Goal: Task Accomplishment & Management: Complete application form

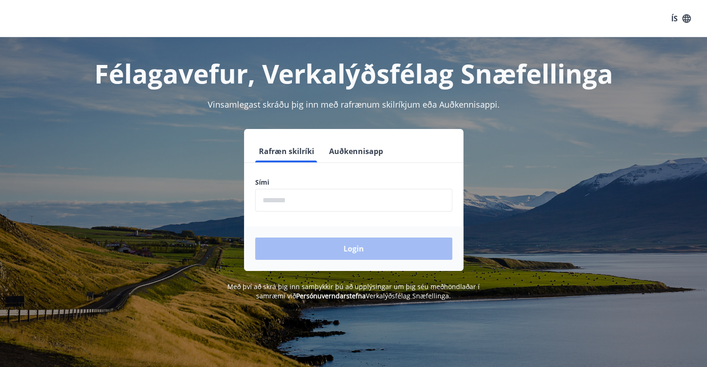
click at [304, 191] on input "phone" at bounding box center [353, 200] width 197 height 23
type input "********"
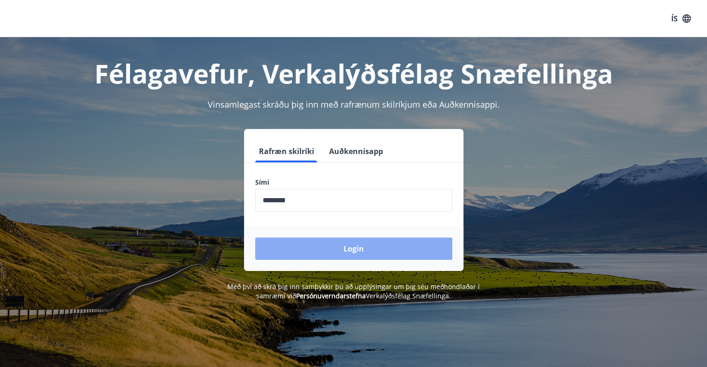
click at [320, 250] on button "Login" at bounding box center [353, 249] width 197 height 22
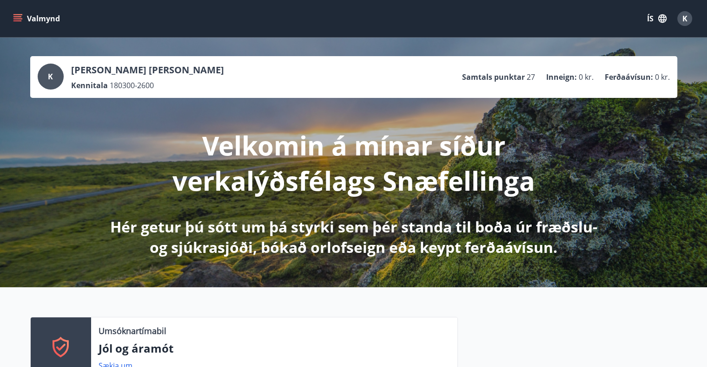
click at [656, 20] on button "ÍS" at bounding box center [657, 18] width 30 height 17
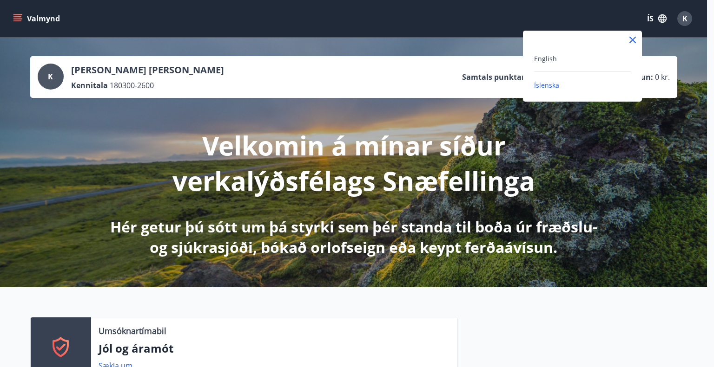
click at [551, 53] on div "English" at bounding box center [582, 58] width 97 height 11
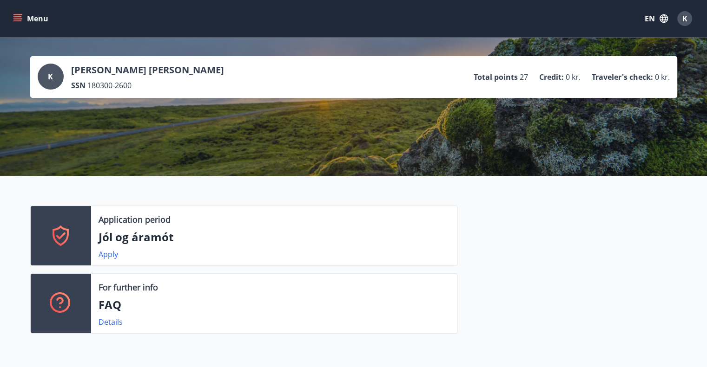
click at [38, 20] on button "Menu" at bounding box center [31, 18] width 41 height 17
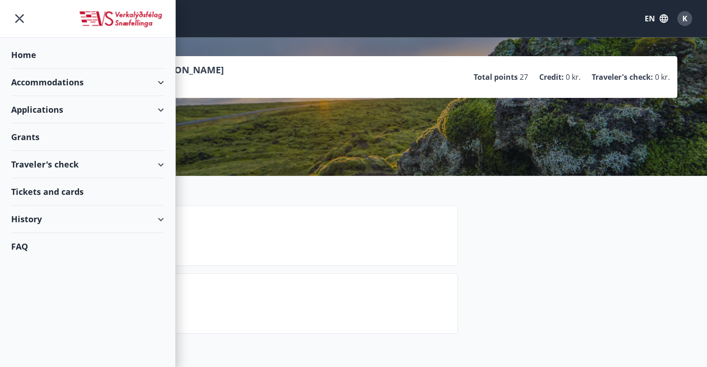
click at [41, 134] on div "Grants" at bounding box center [87, 137] width 153 height 27
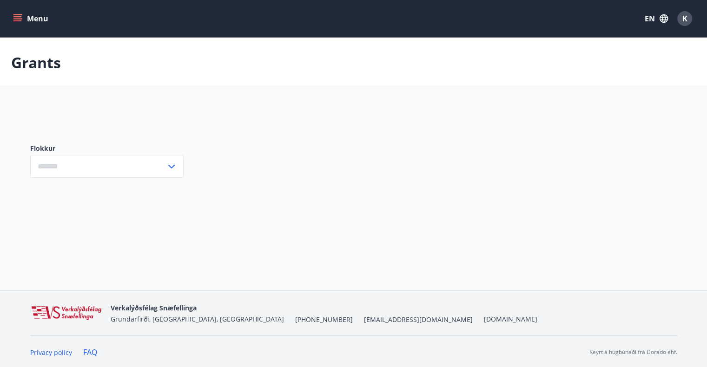
type input "***"
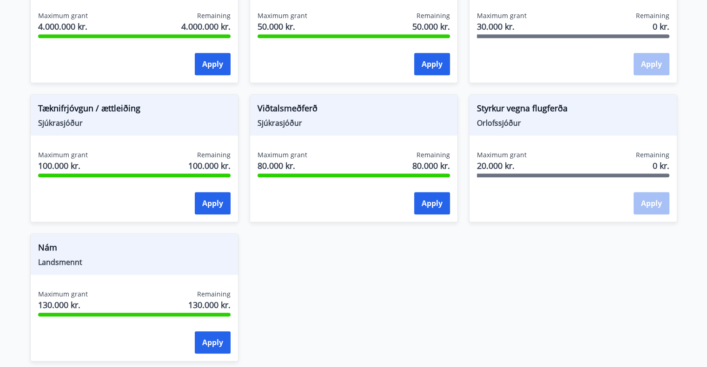
scroll to position [697, 0]
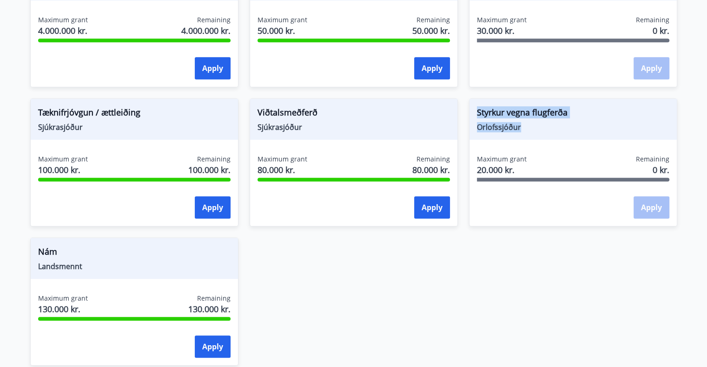
drag, startPoint x: 523, startPoint y: 124, endPoint x: 478, endPoint y: 115, distance: 45.6
click at [476, 114] on div "Styrkur vegna flugferða Orlofssjóður" at bounding box center [572, 119] width 207 height 41
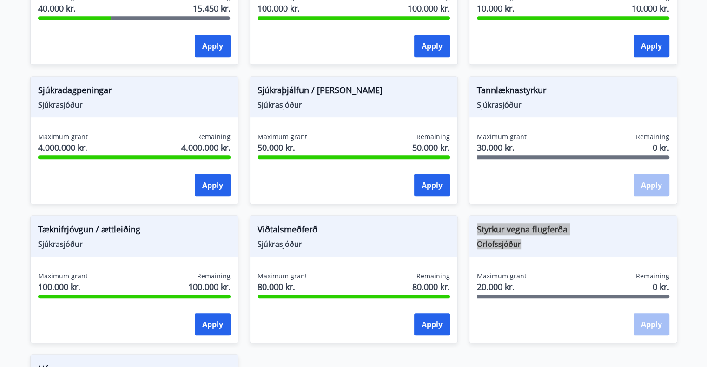
scroll to position [557, 0]
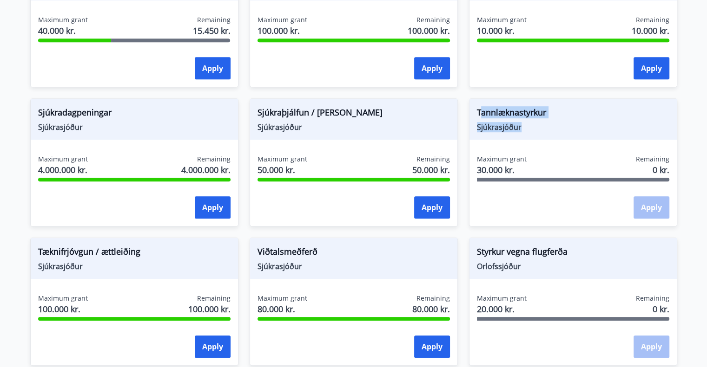
drag, startPoint x: 521, startPoint y: 127, endPoint x: 479, endPoint y: 113, distance: 43.6
click at [479, 113] on div "Tannlæknastyrkur Sjúkrasjóður" at bounding box center [572, 119] width 207 height 41
drag, startPoint x: 477, startPoint y: 112, endPoint x: 528, endPoint y: 136, distance: 56.7
click at [528, 136] on div "Tannlæknastyrkur Sjúkrasjóður" at bounding box center [572, 119] width 207 height 41
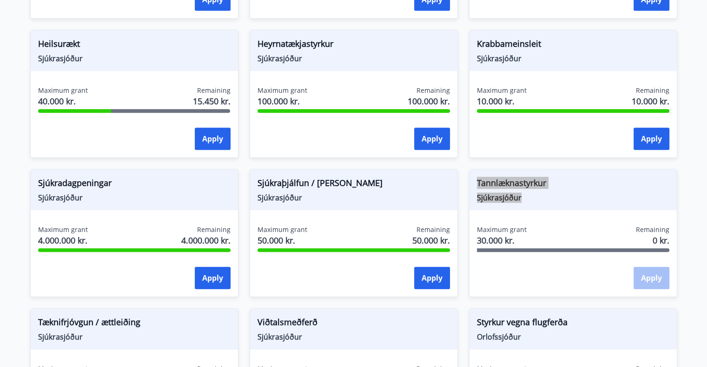
scroll to position [465, 0]
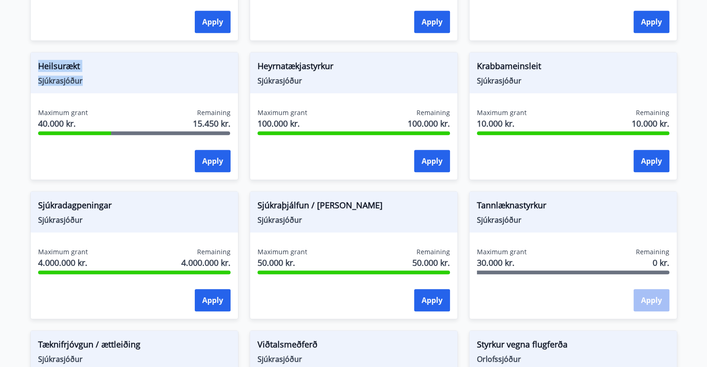
drag, startPoint x: 84, startPoint y: 82, endPoint x: 40, endPoint y: 64, distance: 47.7
click at [40, 64] on div "Heilsurækt Sjúkrasjóður" at bounding box center [134, 72] width 207 height 41
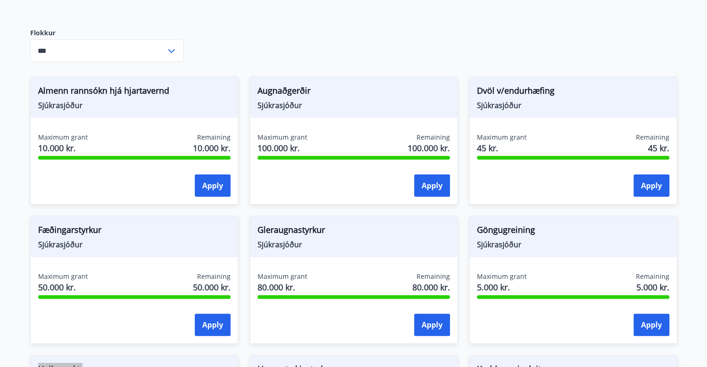
scroll to position [139, 0]
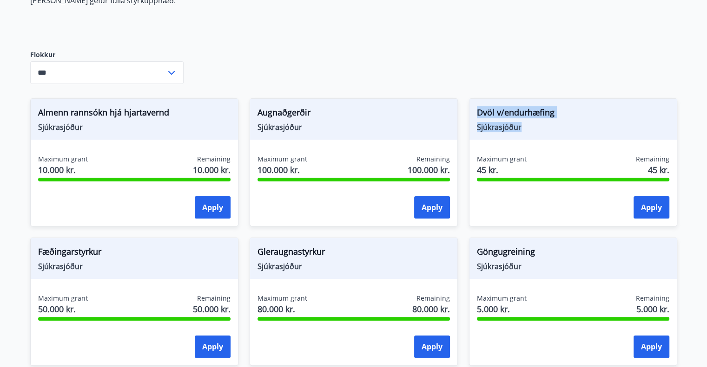
drag, startPoint x: 525, startPoint y: 125, endPoint x: 478, endPoint y: 114, distance: 47.8
click at [463, 116] on div "Dvöl v/endurhæfing Sjúkrasjóður Maximum grant 45 kr. Remaining 45 kr. Apply" at bounding box center [567, 156] width 219 height 139
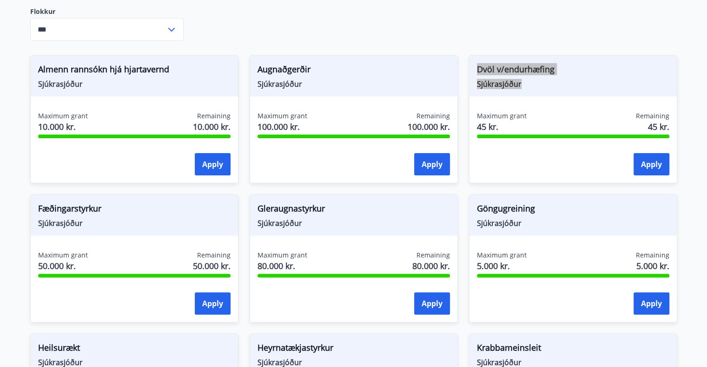
scroll to position [186, 0]
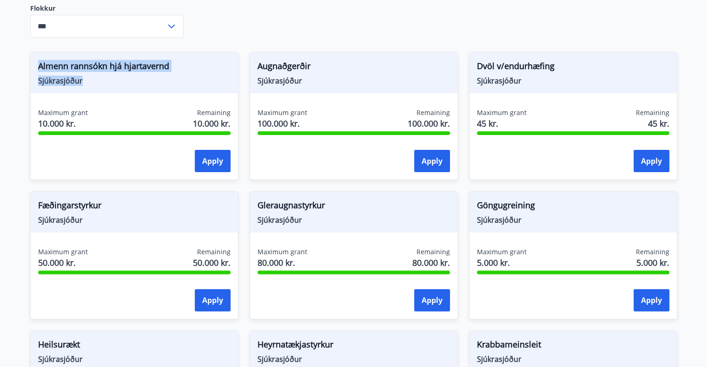
drag, startPoint x: 88, startPoint y: 80, endPoint x: 30, endPoint y: 68, distance: 59.8
click at [31, 68] on div "Almenn rannsókn hjá hjartavernd Sjúkrasjóður" at bounding box center [134, 72] width 207 height 41
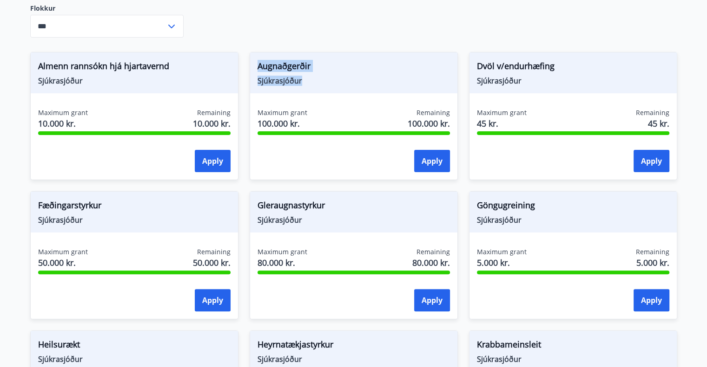
drag, startPoint x: 302, startPoint y: 81, endPoint x: 252, endPoint y: 67, distance: 52.1
click at [252, 67] on div "Augnaðgerðir Sjúkrasjóður" at bounding box center [353, 72] width 207 height 41
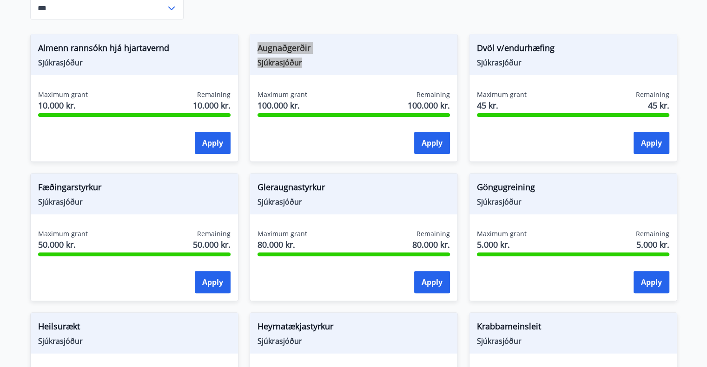
scroll to position [232, 0]
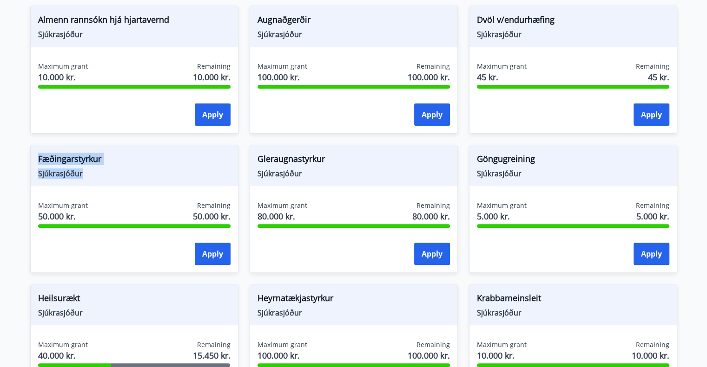
drag, startPoint x: 84, startPoint y: 173, endPoint x: 39, endPoint y: 160, distance: 46.1
click at [39, 160] on div "Fæðingarstyrkur Sjúkrasjóður" at bounding box center [134, 165] width 207 height 41
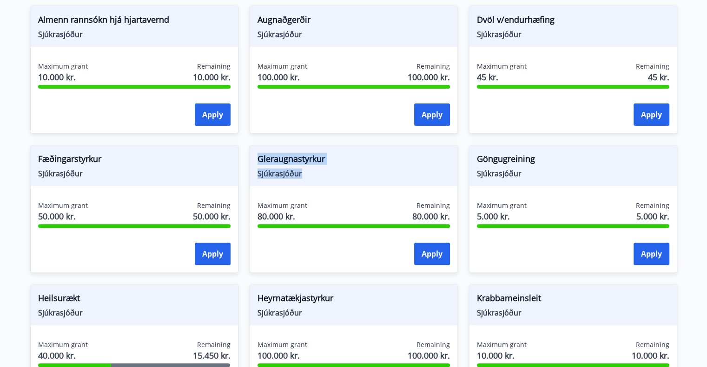
drag, startPoint x: 302, startPoint y: 175, endPoint x: 254, endPoint y: 159, distance: 50.8
click at [252, 159] on div "Gleraugnastyrkur Sjúkrasjóður" at bounding box center [353, 165] width 207 height 41
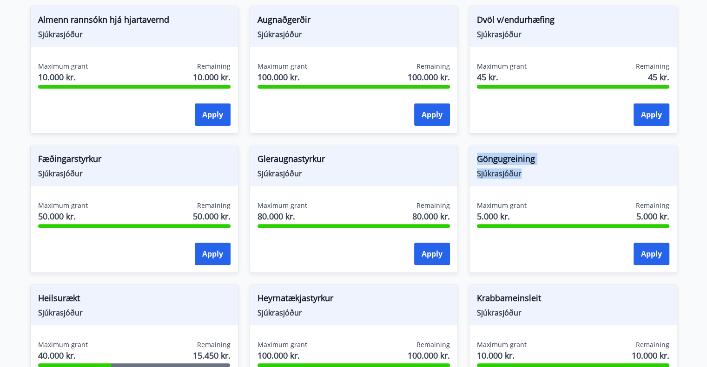
drag, startPoint x: 525, startPoint y: 175, endPoint x: 475, endPoint y: 156, distance: 53.7
click at [475, 156] on div "Göngugreining Sjúkrasjóður" at bounding box center [572, 165] width 207 height 41
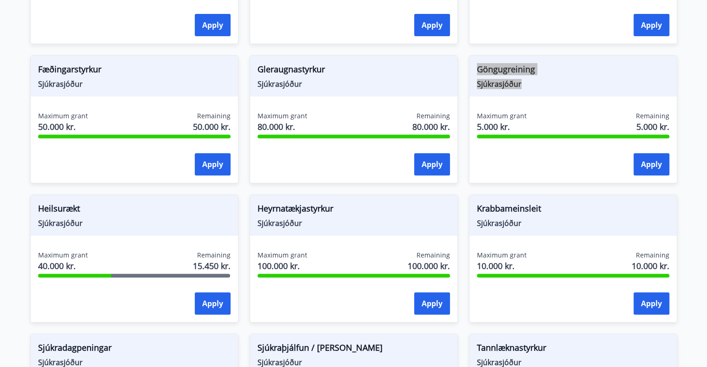
scroll to position [325, 0]
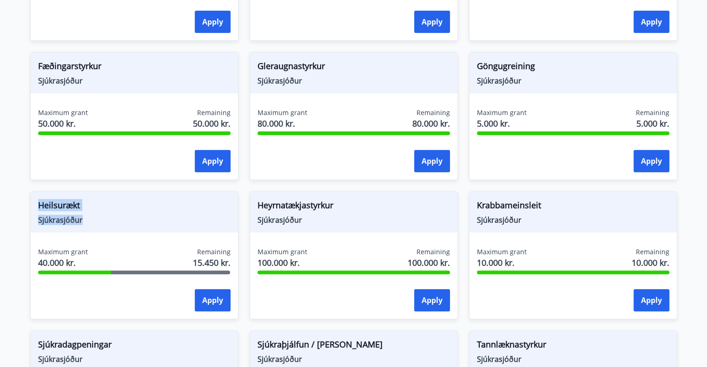
drag, startPoint x: 83, startPoint y: 217, endPoint x: 35, endPoint y: 207, distance: 48.8
click at [35, 207] on div "Heilsurækt Sjúkrasjóður" at bounding box center [134, 212] width 207 height 41
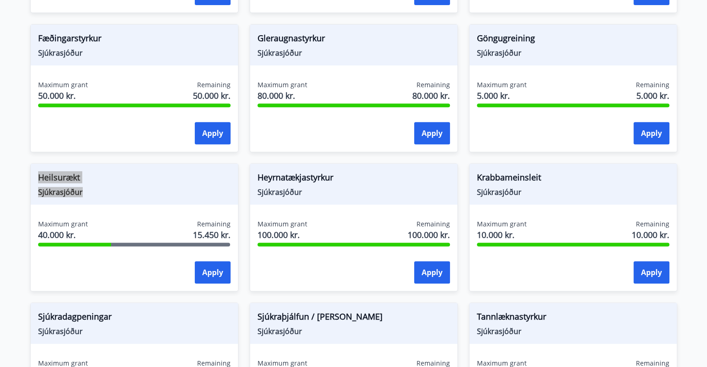
scroll to position [372, 0]
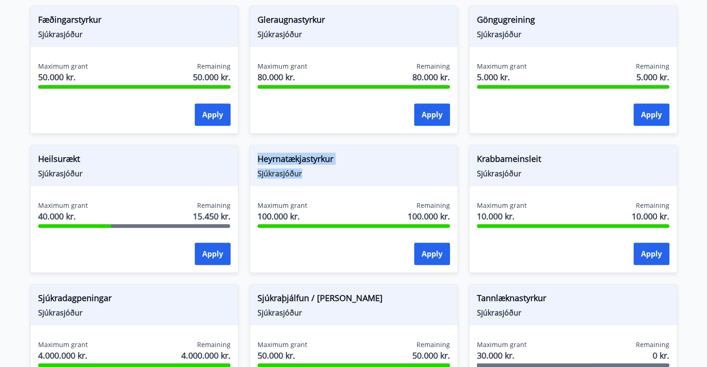
drag, startPoint x: 303, startPoint y: 170, endPoint x: 254, endPoint y: 157, distance: 50.4
click at [254, 157] on div "Heyrnatækjastyrkur Sjúkrasjóður" at bounding box center [353, 165] width 207 height 41
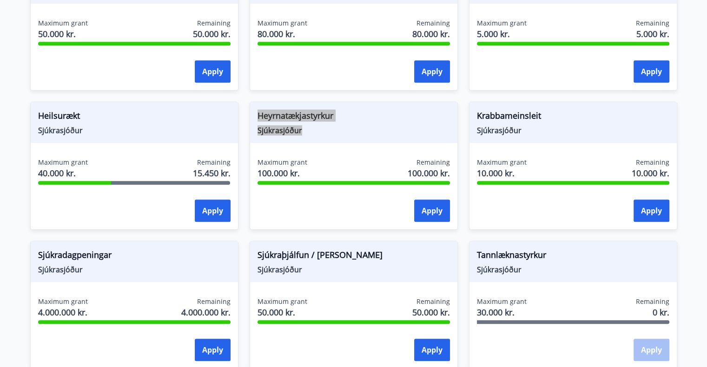
scroll to position [418, 0]
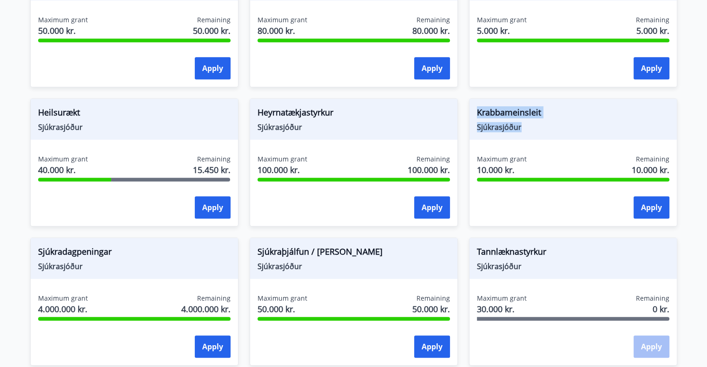
drag, startPoint x: 525, startPoint y: 123, endPoint x: 469, endPoint y: 114, distance: 56.9
click at [469, 114] on div "Krabbameinsleit Sjúkrasjóður" at bounding box center [572, 119] width 207 height 41
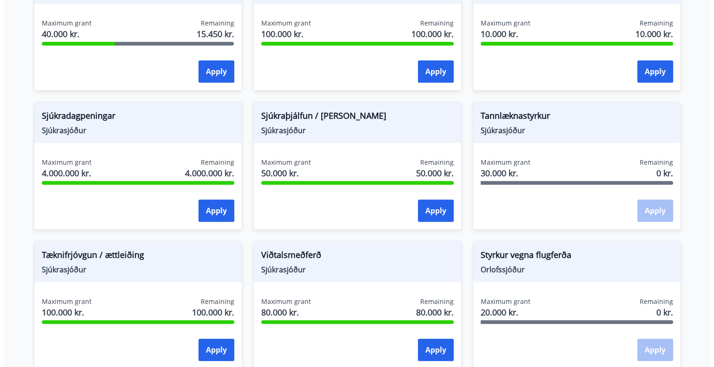
scroll to position [557, 0]
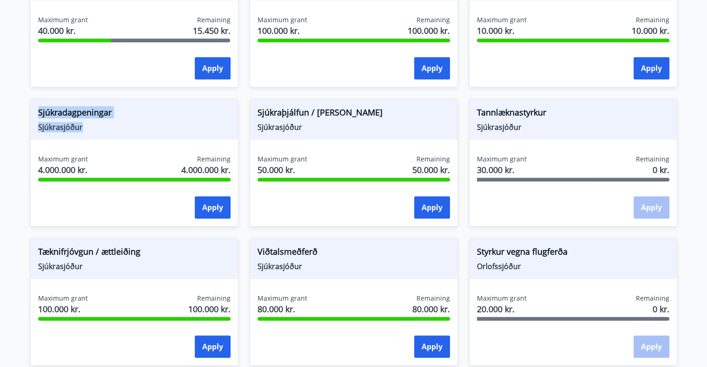
drag, startPoint x: 86, startPoint y: 124, endPoint x: 36, endPoint y: 114, distance: 51.1
click at [36, 114] on div "Sjúkradagpeningar Sjúkrasjóður" at bounding box center [134, 119] width 207 height 41
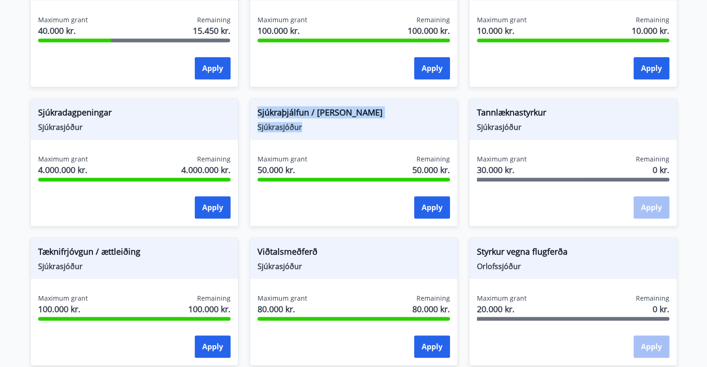
drag, startPoint x: 301, startPoint y: 126, endPoint x: 251, endPoint y: 113, distance: 51.8
click at [251, 113] on div "Sjúkraþjálfun / nudd Sjúkrasjóður" at bounding box center [353, 119] width 207 height 41
click at [432, 202] on button "Apply" at bounding box center [432, 208] width 36 height 22
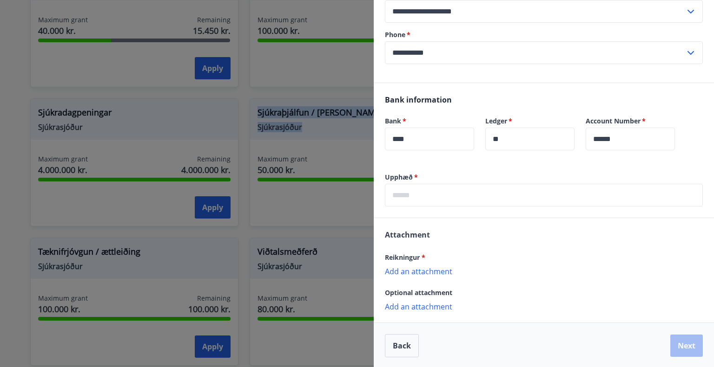
scroll to position [162, 0]
click at [416, 270] on p "Add an attachment" at bounding box center [544, 270] width 318 height 9
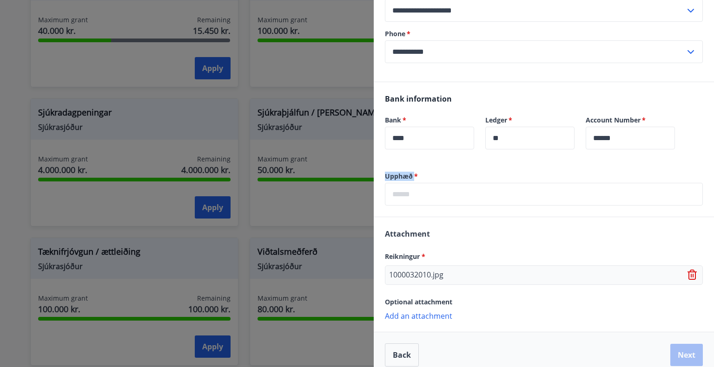
drag, startPoint x: 414, startPoint y: 174, endPoint x: 385, endPoint y: 176, distance: 29.8
click at [385, 176] on label "Upphæð   *" at bounding box center [544, 176] width 318 height 9
click at [453, 198] on input "text" at bounding box center [544, 194] width 318 height 23
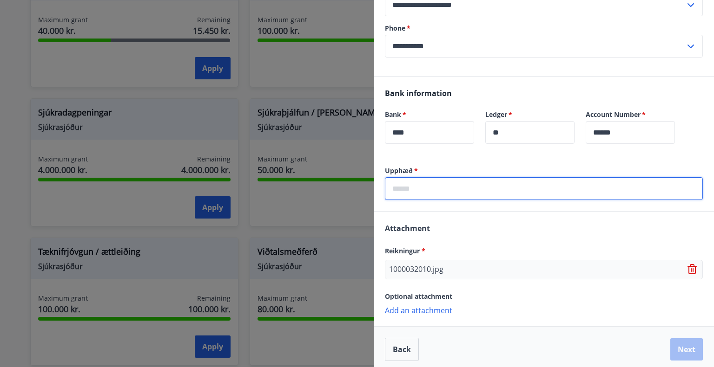
scroll to position [172, 0]
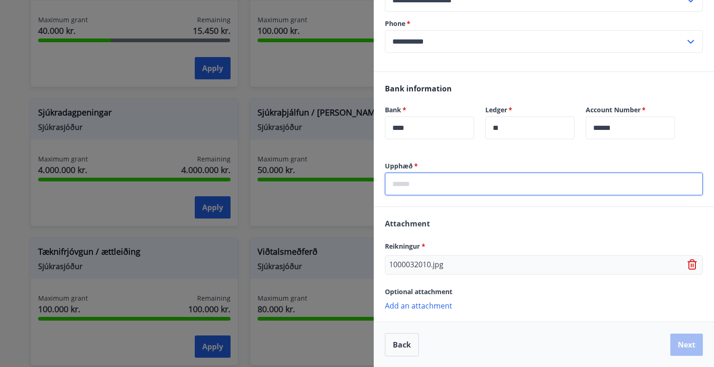
click at [439, 180] on input "text" at bounding box center [544, 184] width 318 height 23
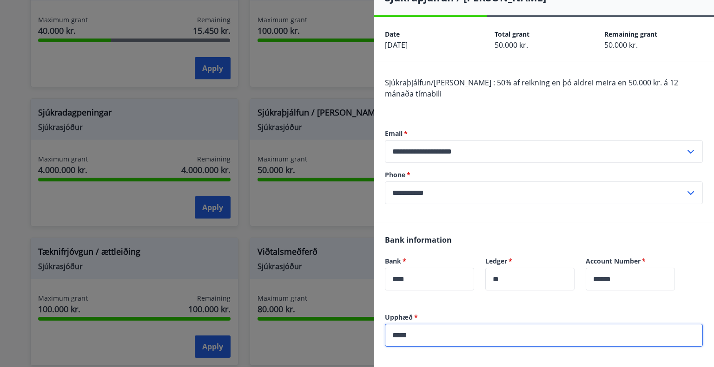
scroll to position [0, 0]
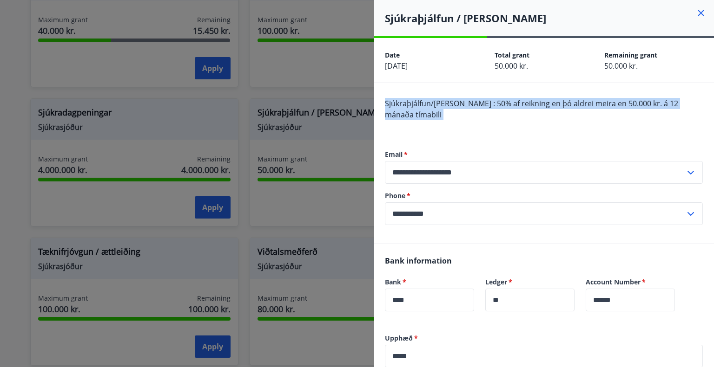
drag, startPoint x: 385, startPoint y: 104, endPoint x: 421, endPoint y: 118, distance: 39.0
click at [422, 124] on div "**********" at bounding box center [543, 163] width 340 height 161
click at [414, 118] on div "Sjúkraþjálfun/nudd : 50% af reikning en þó aldrei meira en 50.000 kr. á 12 mána…" at bounding box center [544, 114] width 318 height 33
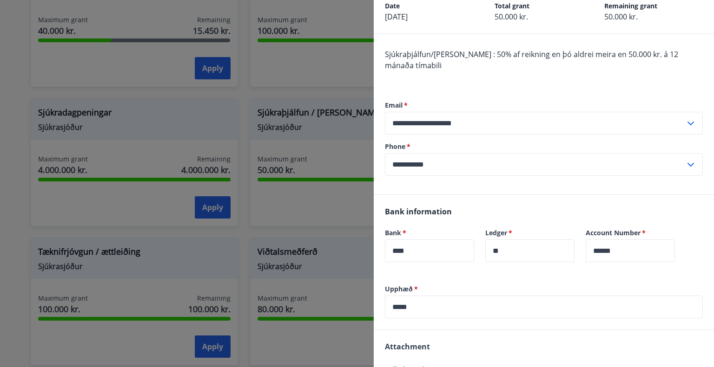
scroll to position [93, 0]
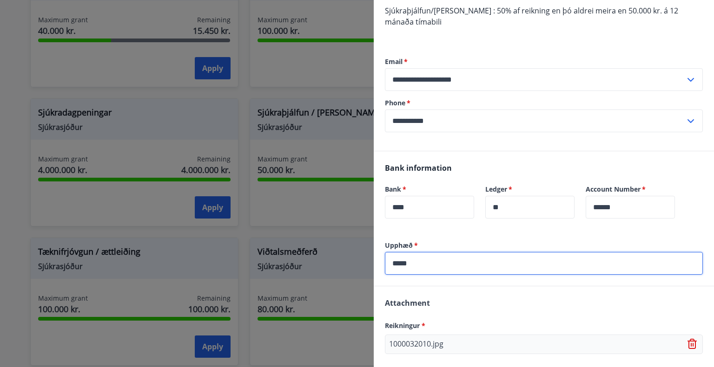
drag, startPoint x: 412, startPoint y: 262, endPoint x: 355, endPoint y: 259, distance: 57.2
click at [357, 259] on div "**********" at bounding box center [357, 183] width 714 height 367
type input "*"
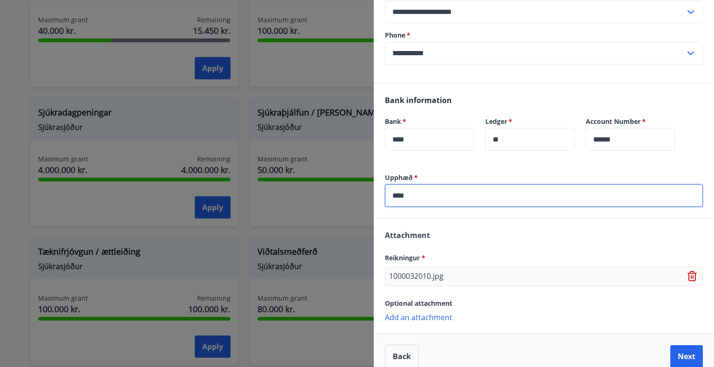
scroll to position [172, 0]
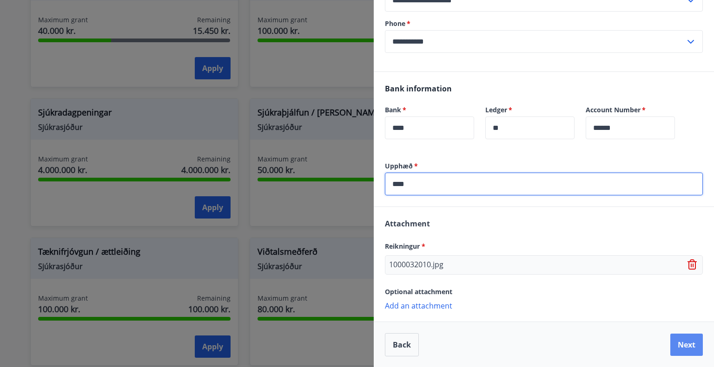
type input "****"
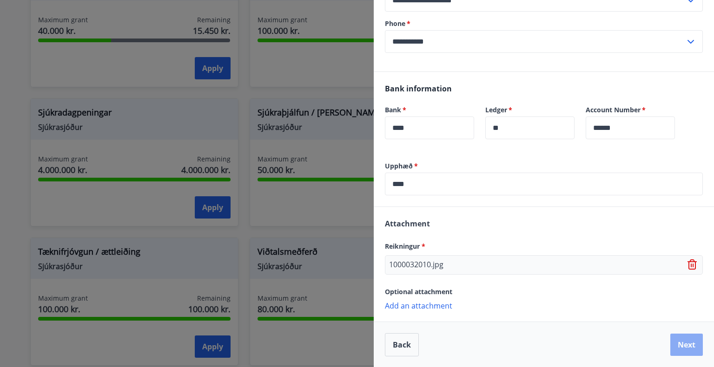
click at [688, 341] on button "Next" at bounding box center [686, 345] width 33 height 22
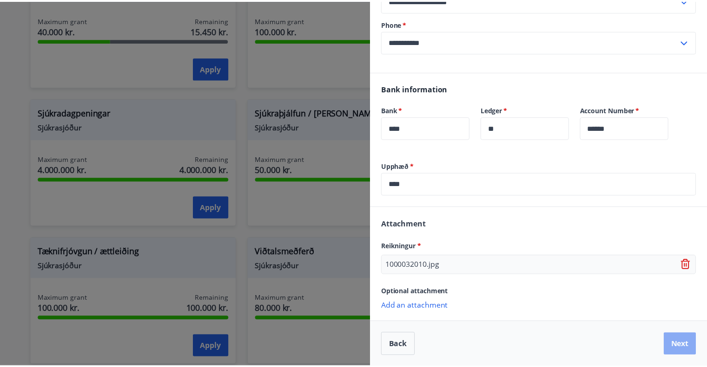
scroll to position [0, 0]
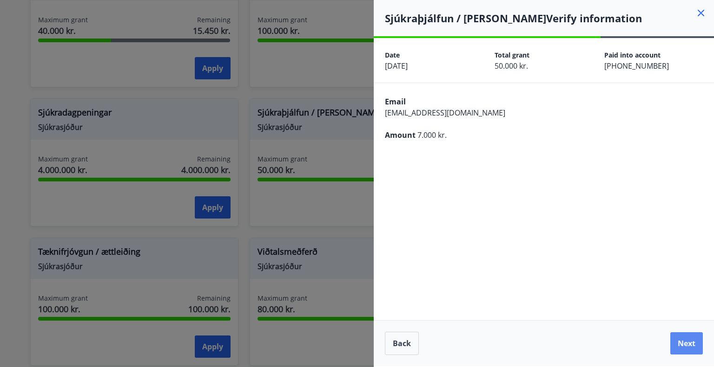
click at [685, 341] on button "Next" at bounding box center [686, 344] width 33 height 22
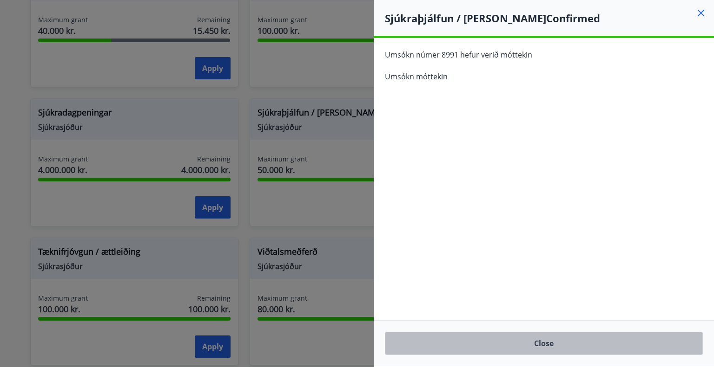
click at [549, 342] on button "Close" at bounding box center [544, 343] width 318 height 23
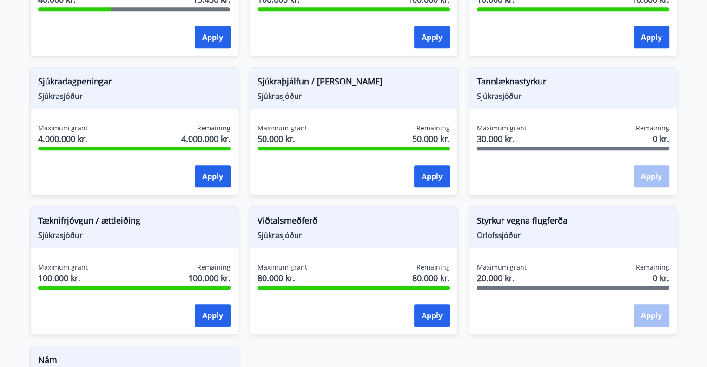
scroll to position [604, 0]
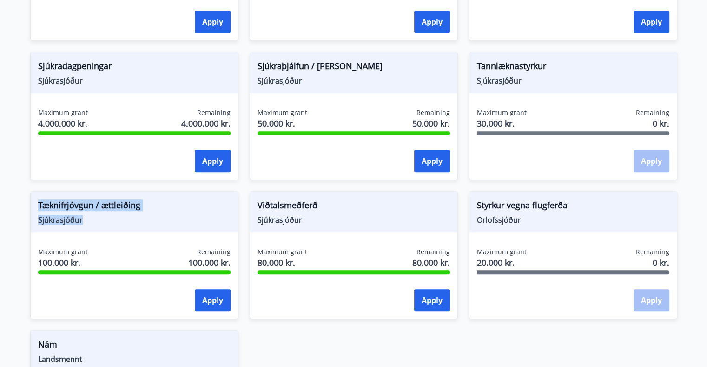
drag, startPoint x: 80, startPoint y: 223, endPoint x: 44, endPoint y: 209, distance: 39.0
click at [34, 207] on div "Tæknifrjóvgun / ættleiðing Sjúkrasjóður" at bounding box center [134, 212] width 207 height 41
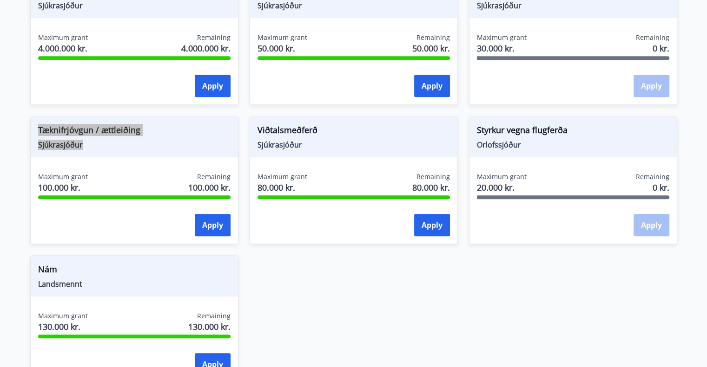
scroll to position [650, 0]
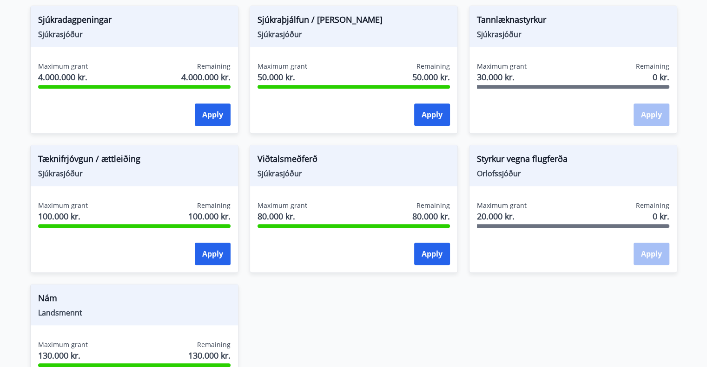
click at [308, 125] on div "Apply" at bounding box center [353, 115] width 192 height 23
drag, startPoint x: 303, startPoint y: 170, endPoint x: 253, endPoint y: 159, distance: 51.5
click at [253, 159] on div "Viðtalsmeðferð Sjúkrasjóður" at bounding box center [353, 165] width 207 height 41
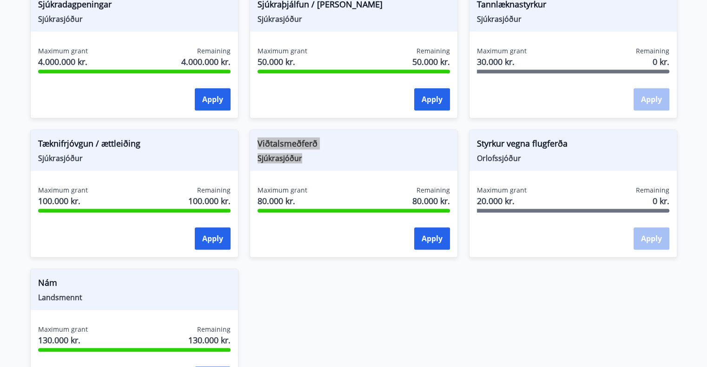
scroll to position [697, 0]
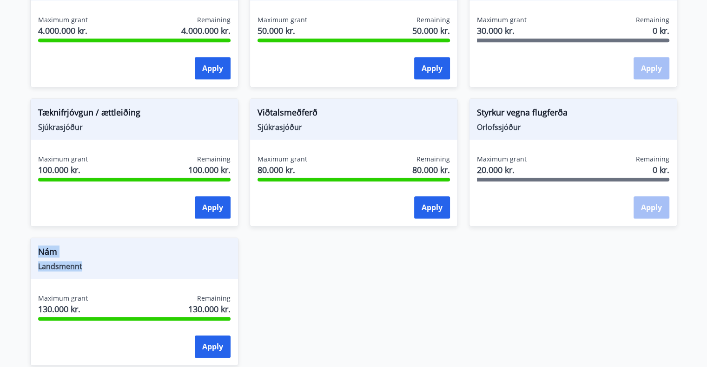
drag, startPoint x: 82, startPoint y: 266, endPoint x: 35, endPoint y: 253, distance: 48.2
click at [35, 253] on div "Nám Landsmennt" at bounding box center [134, 258] width 207 height 41
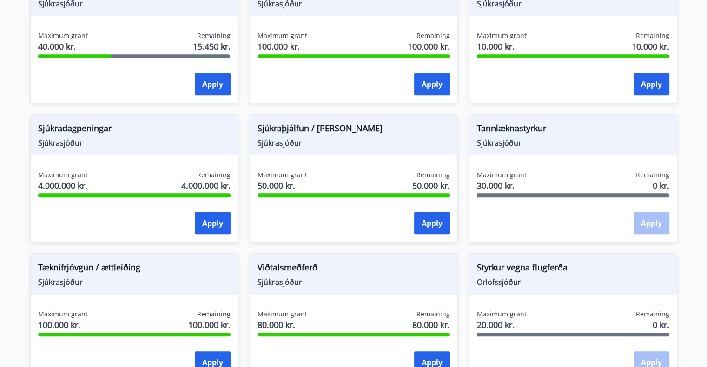
scroll to position [511, 0]
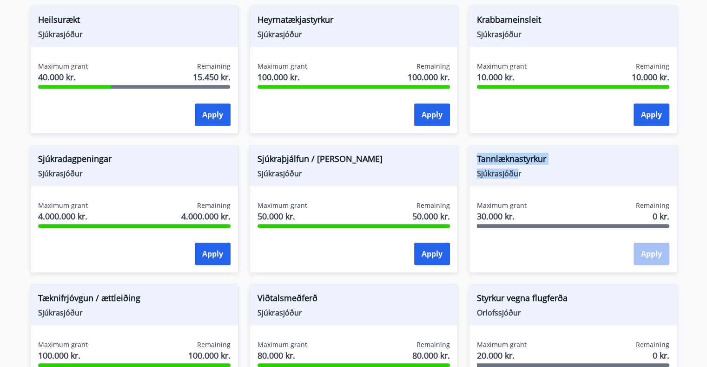
drag, startPoint x: 517, startPoint y: 176, endPoint x: 481, endPoint y: 161, distance: 38.6
click at [476, 157] on div "Tannlæknastyrkur Sjúkrasjóður" at bounding box center [572, 165] width 207 height 41
drag, startPoint x: 552, startPoint y: 224, endPoint x: 554, endPoint y: 219, distance: 5.3
click at [554, 219] on div "Maximum grant 30.000 kr. Remaining 0 kr. Apply" at bounding box center [572, 235] width 207 height 68
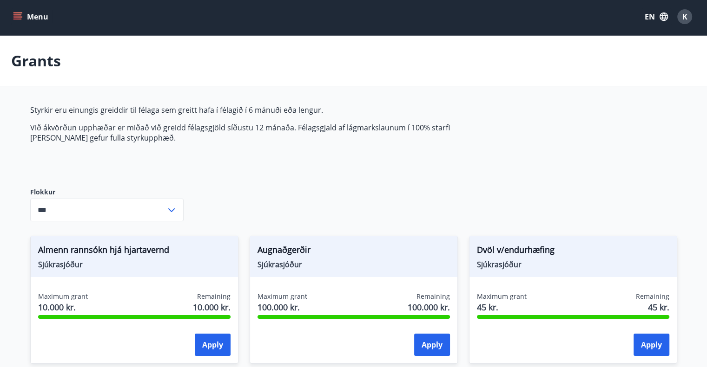
scroll to position [0, 0]
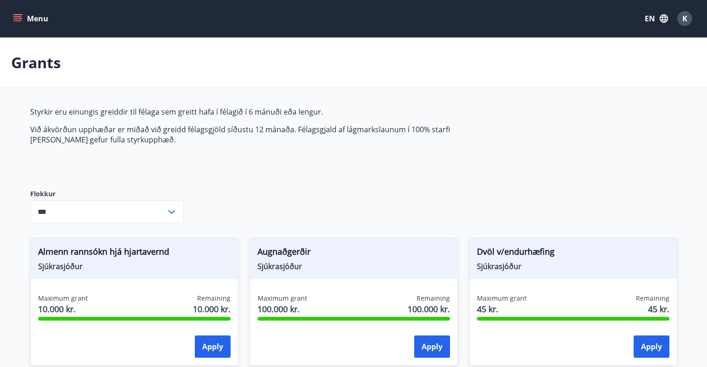
click at [22, 12] on button "Menu" at bounding box center [31, 18] width 41 height 17
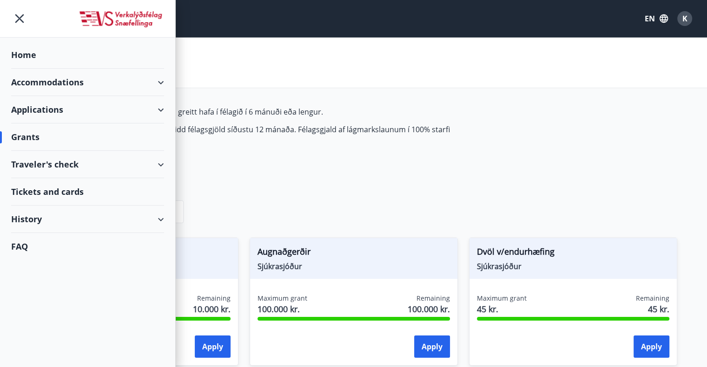
click at [78, 217] on div "History" at bounding box center [87, 219] width 153 height 27
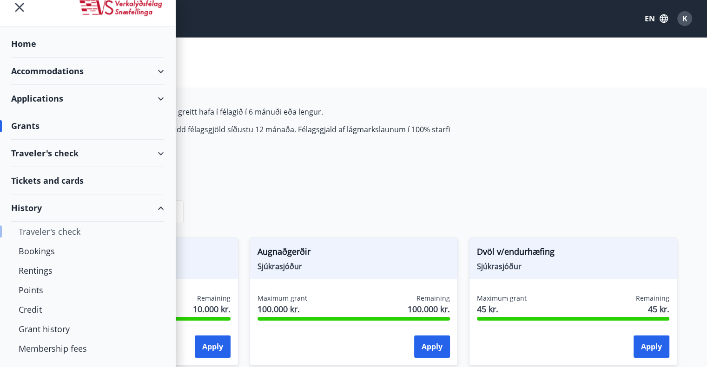
scroll to position [28, 0]
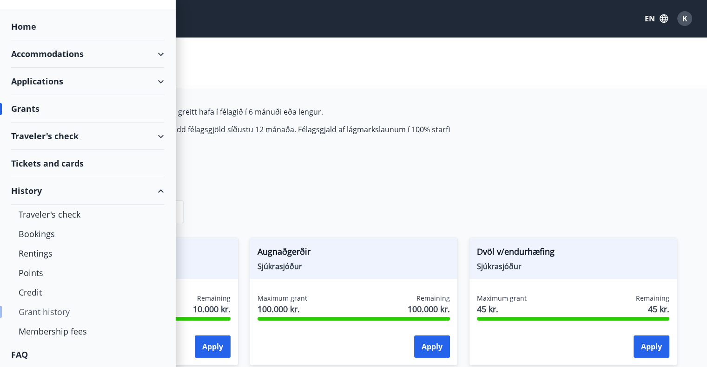
click at [59, 315] on div "Grant history" at bounding box center [88, 312] width 138 height 20
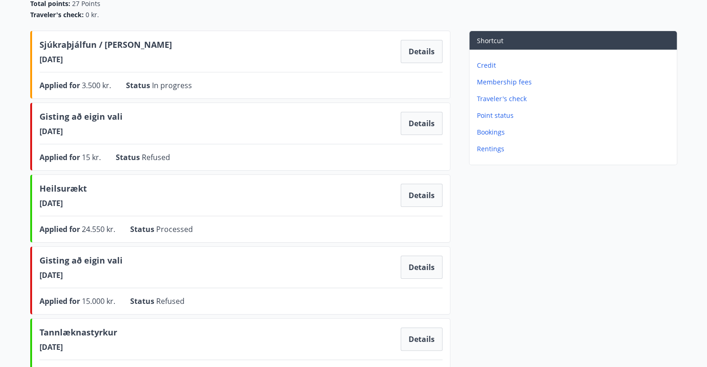
scroll to position [139, 0]
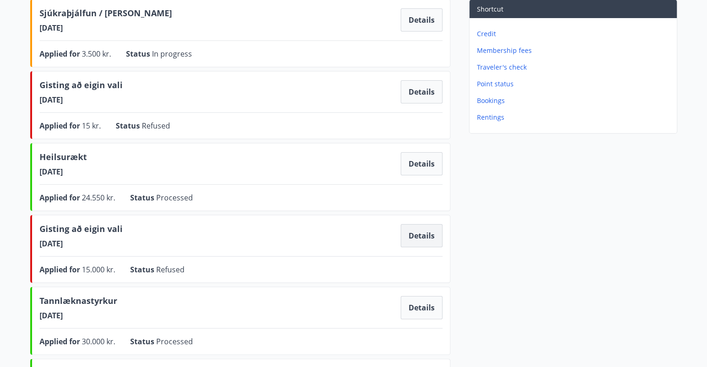
click at [419, 233] on button "Details" at bounding box center [421, 235] width 42 height 23
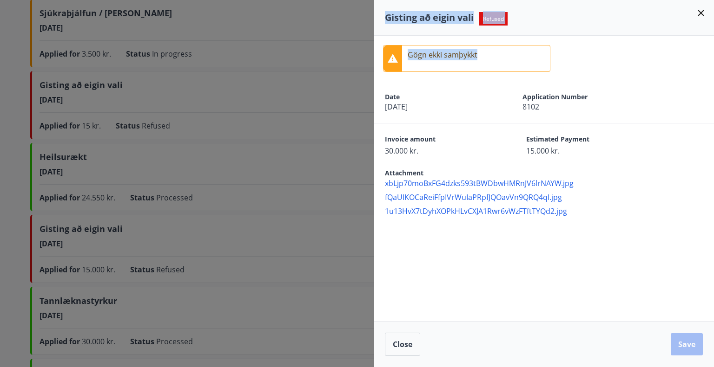
drag, startPoint x: 384, startPoint y: 13, endPoint x: 514, endPoint y: 40, distance: 132.5
click at [514, 40] on div "Gisting að eigin vali Refused Gögn ekki samþykkt Date 03.01.2025 Application Nu…" at bounding box center [543, 183] width 340 height 367
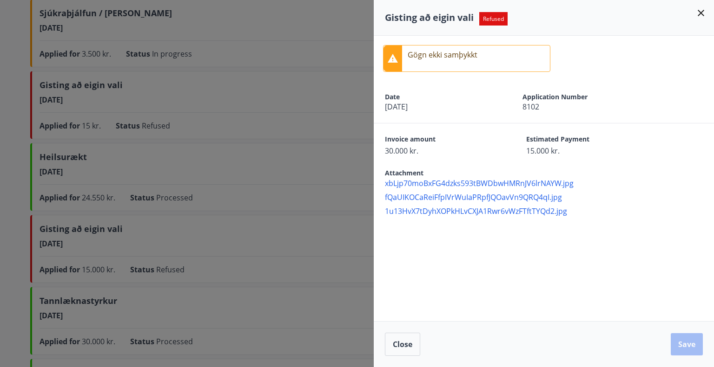
click at [459, 113] on div "Date 03.01.2025 Application Number 8102" at bounding box center [543, 102] width 340 height 42
click at [701, 13] on icon at bounding box center [700, 12] width 11 height 11
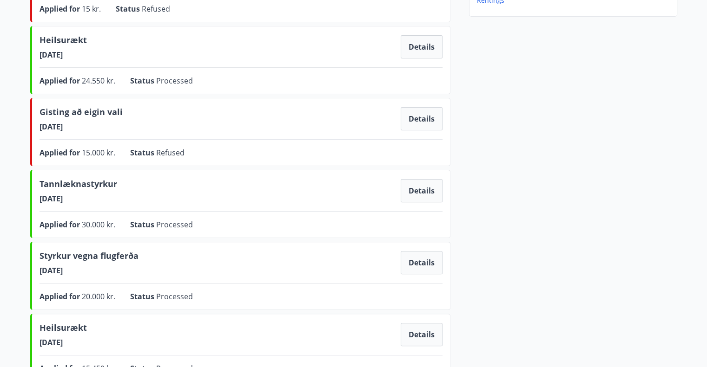
scroll to position [325, 0]
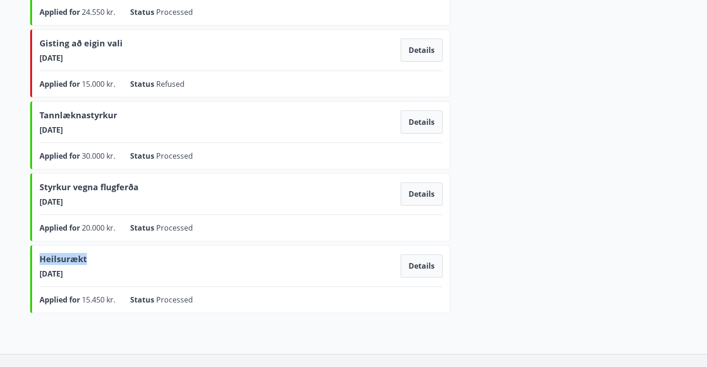
drag, startPoint x: 93, startPoint y: 256, endPoint x: 39, endPoint y: 255, distance: 53.9
click at [39, 255] on div "Heilsurækt 18.03.2024 Details" at bounding box center [240, 266] width 403 height 26
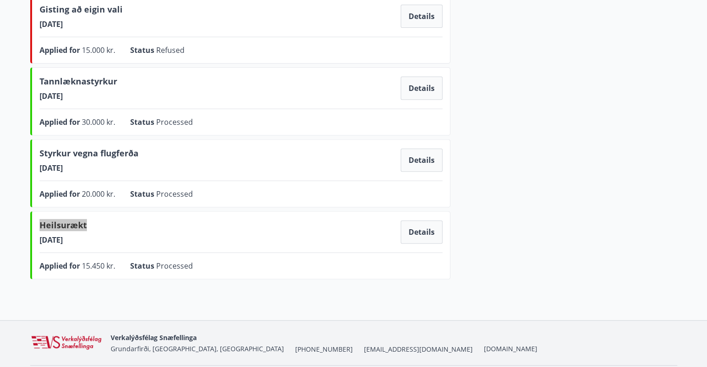
scroll to position [372, 0]
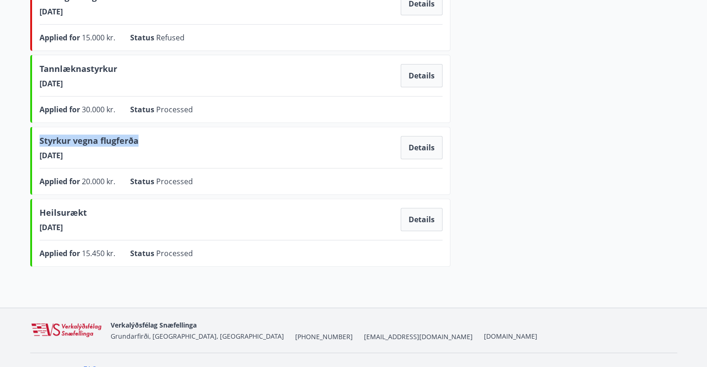
drag, startPoint x: 134, startPoint y: 138, endPoint x: 34, endPoint y: 143, distance: 100.4
click at [34, 143] on div "Styrkur vegna flugferða 29.04.2024 Details Applied for 20.000 kr. Status Proces…" at bounding box center [240, 161] width 420 height 68
drag, startPoint x: 84, startPoint y: 82, endPoint x: 27, endPoint y: 82, distance: 56.2
click at [27, 82] on div "Total points : 27 Points Traveler's check : 0 kr. Sjúkraþjálfun / nudd 20.09.20…" at bounding box center [353, 3] width 669 height 536
drag, startPoint x: 119, startPoint y: 66, endPoint x: 34, endPoint y: 66, distance: 84.5
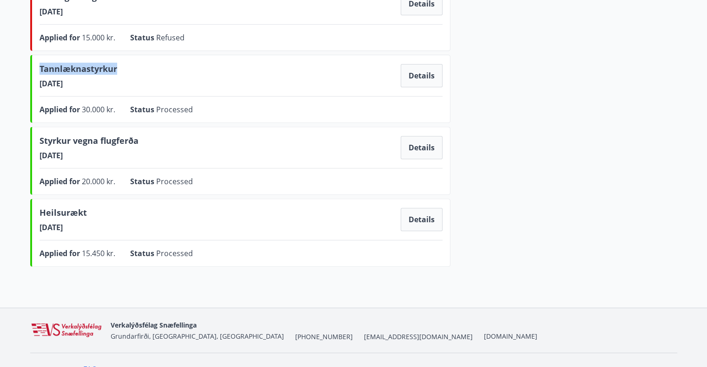
click at [34, 66] on div "Tannlæknastyrkur 03.01.2025 Details Applied for 30.000 kr. Status Processed Det…" at bounding box center [240, 89] width 420 height 68
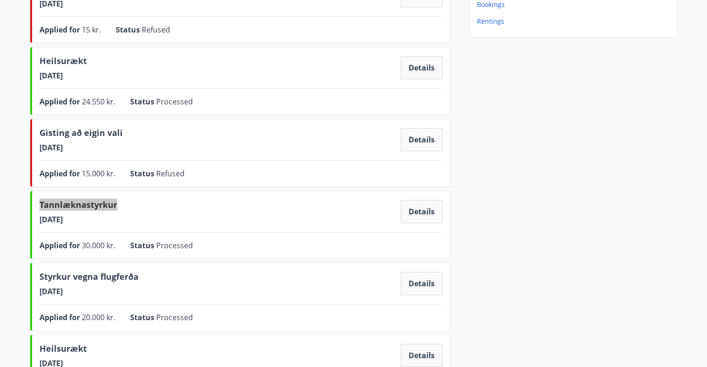
scroll to position [232, 0]
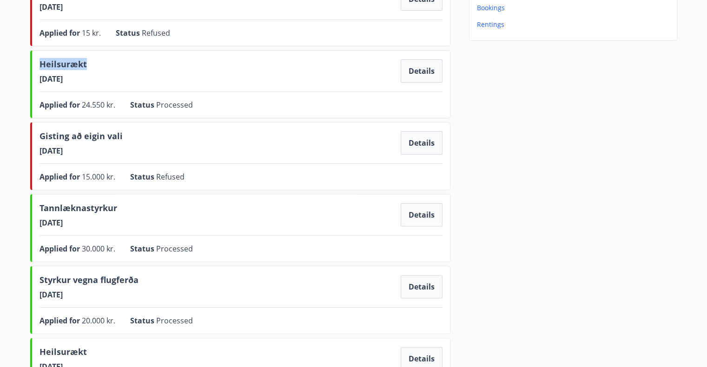
drag, startPoint x: 93, startPoint y: 60, endPoint x: 39, endPoint y: 65, distance: 54.5
click at [39, 65] on div "Heilsurækt 03.01.2025 Details Applied for 24.550 kr. Status Processed Details" at bounding box center [240, 84] width 420 height 68
click at [251, 118] on div "Sjúkraþjálfun / nudd 20.09.2025 Details Applied for 3.500 kr. Status In progres…" at bounding box center [240, 158] width 420 height 504
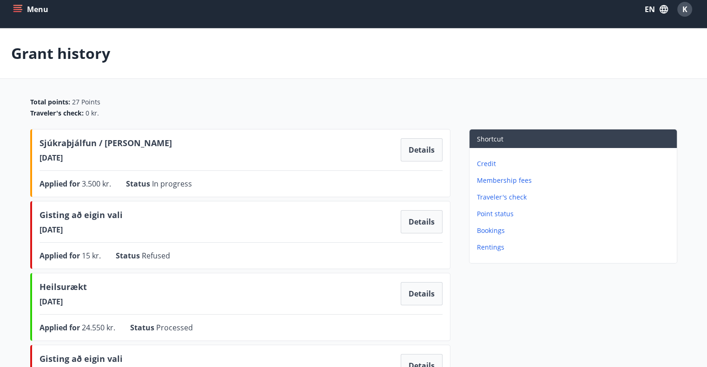
scroll to position [0, 0]
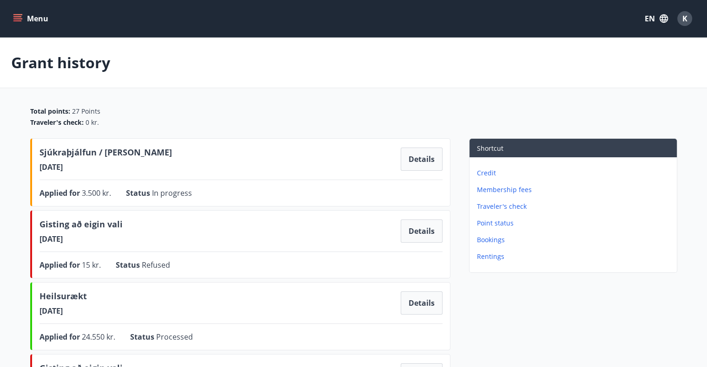
click at [37, 15] on button "Menu" at bounding box center [31, 18] width 41 height 17
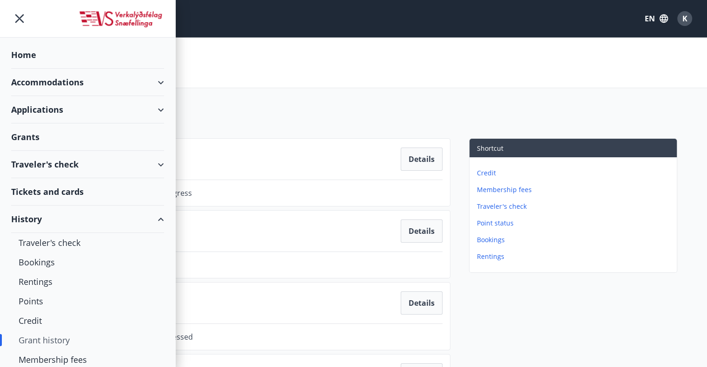
click at [62, 137] on div "Grants" at bounding box center [87, 137] width 153 height 27
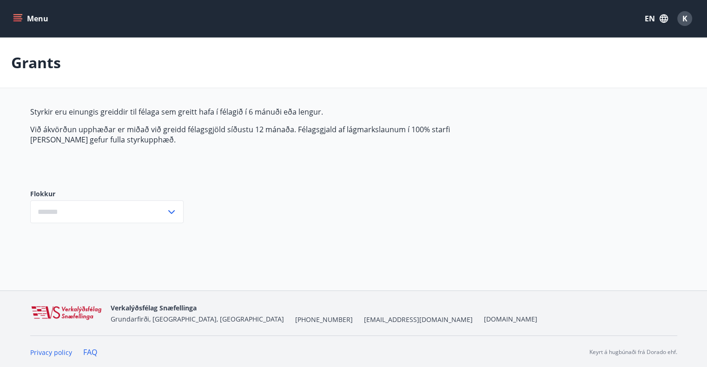
type input "***"
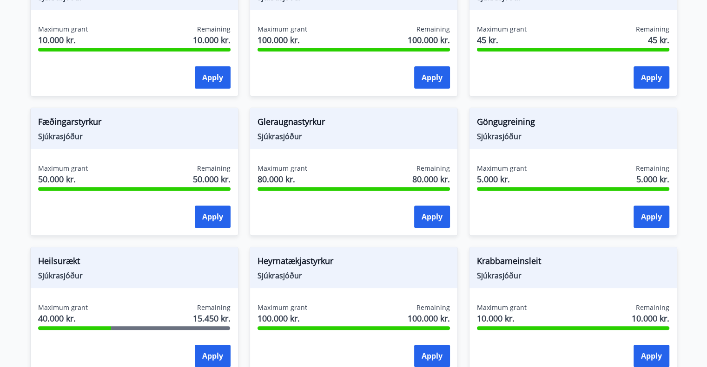
scroll to position [418, 0]
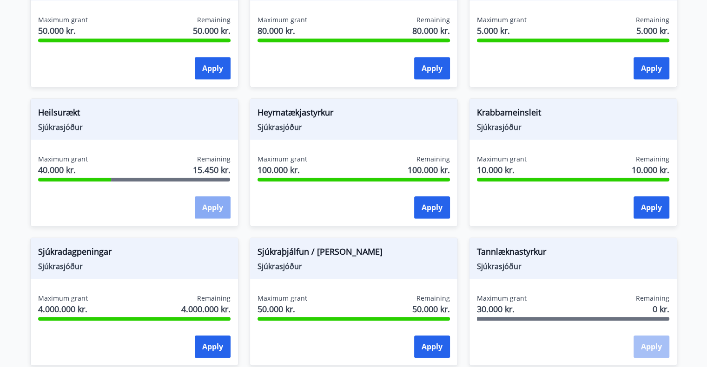
click at [221, 206] on button "Apply" at bounding box center [213, 208] width 36 height 22
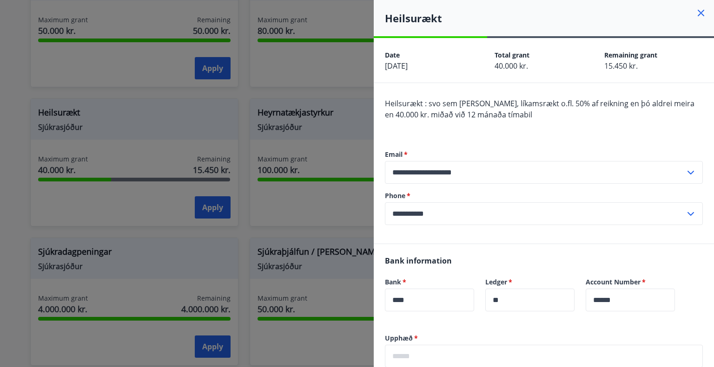
click at [700, 13] on icon at bounding box center [700, 13] width 1 height 1
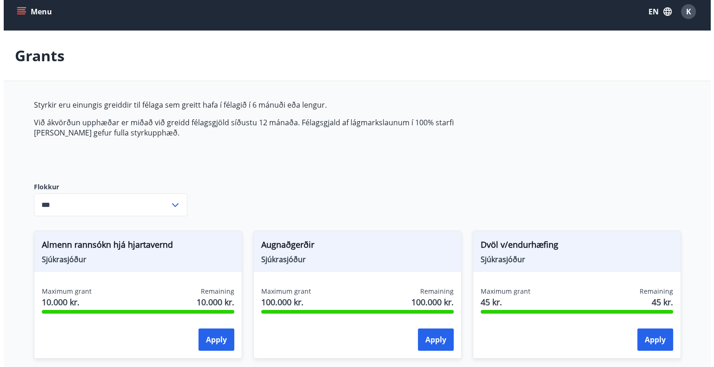
scroll to position [0, 0]
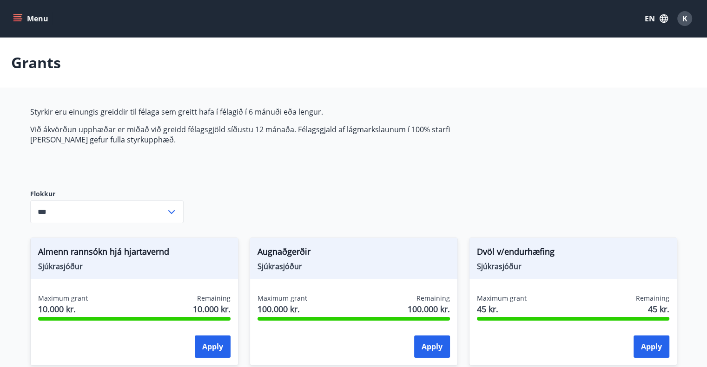
click at [32, 20] on button "Menu" at bounding box center [31, 18] width 41 height 17
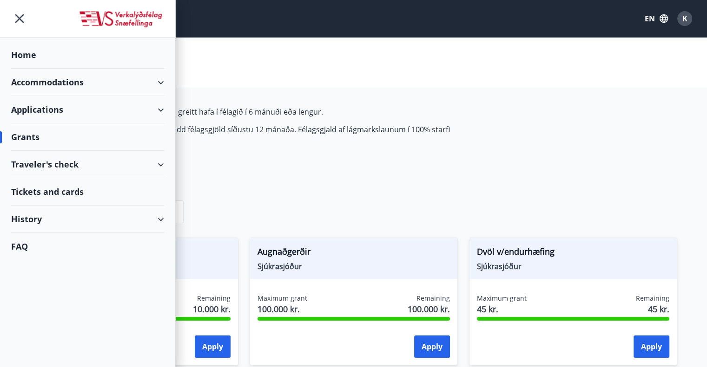
click at [685, 20] on span "K" at bounding box center [684, 18] width 5 height 10
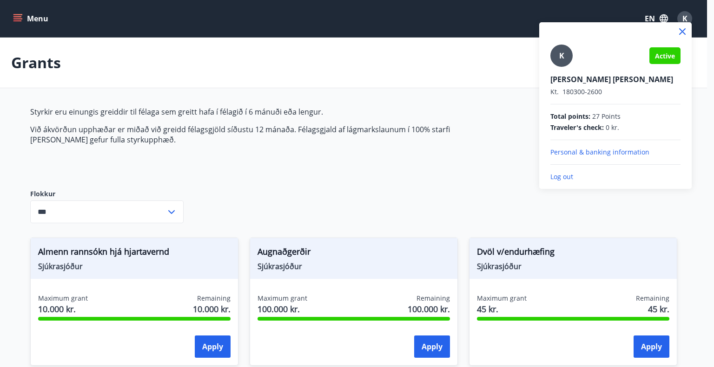
click at [569, 176] on p "Log out" at bounding box center [615, 176] width 130 height 9
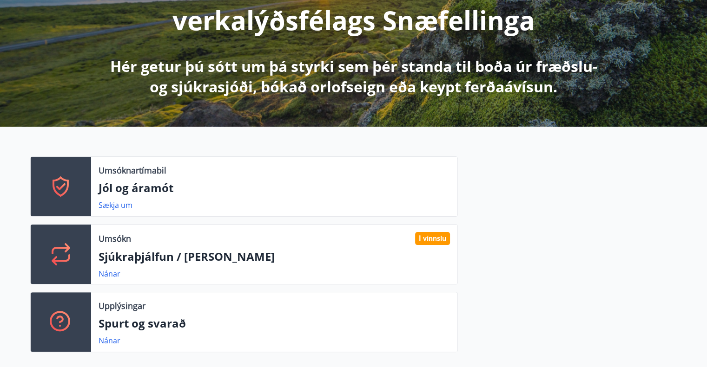
scroll to position [46, 0]
